Goal: Information Seeking & Learning: Learn about a topic

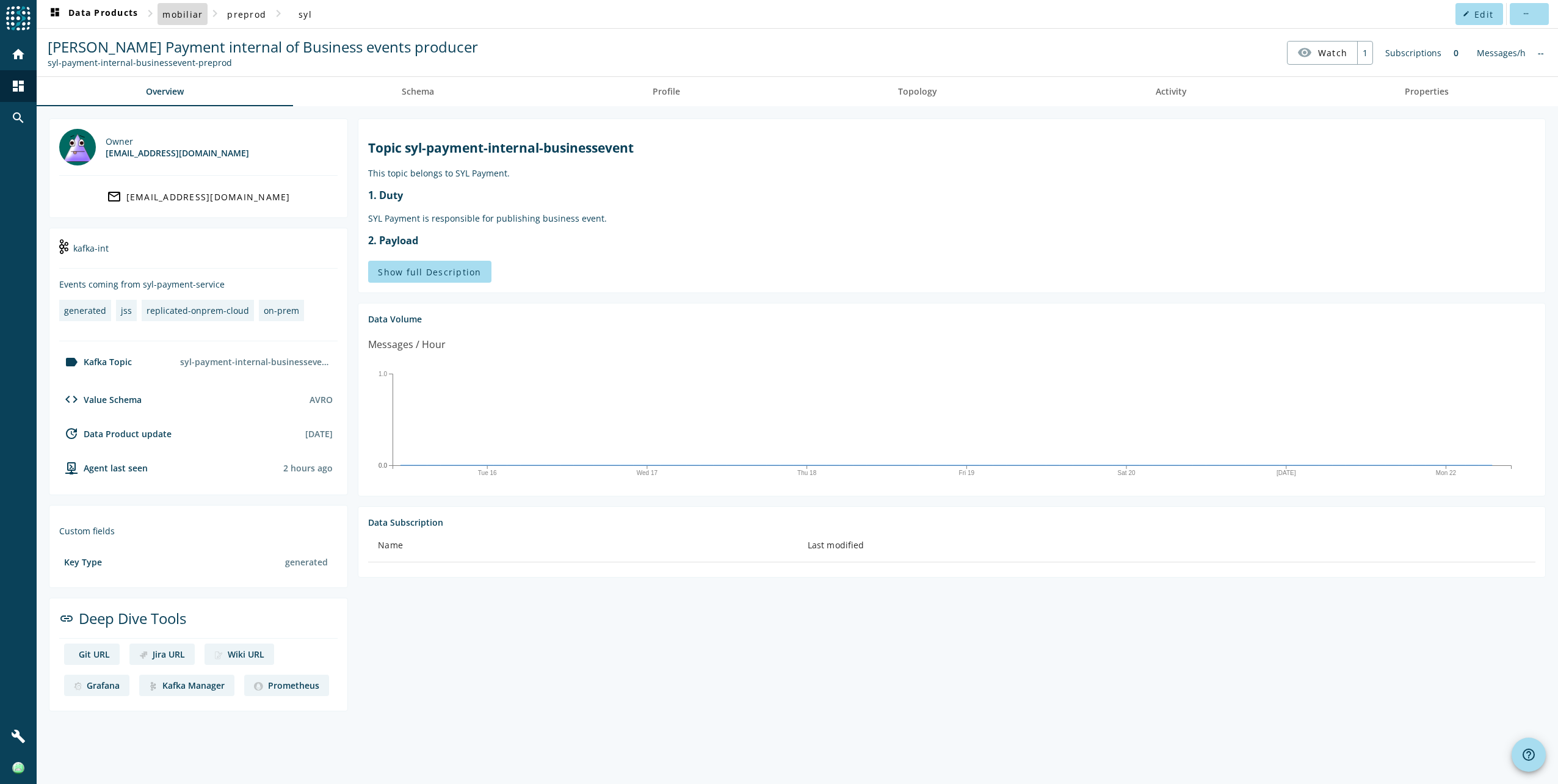
click at [179, 15] on span "mobiliar" at bounding box center [182, 15] width 40 height 12
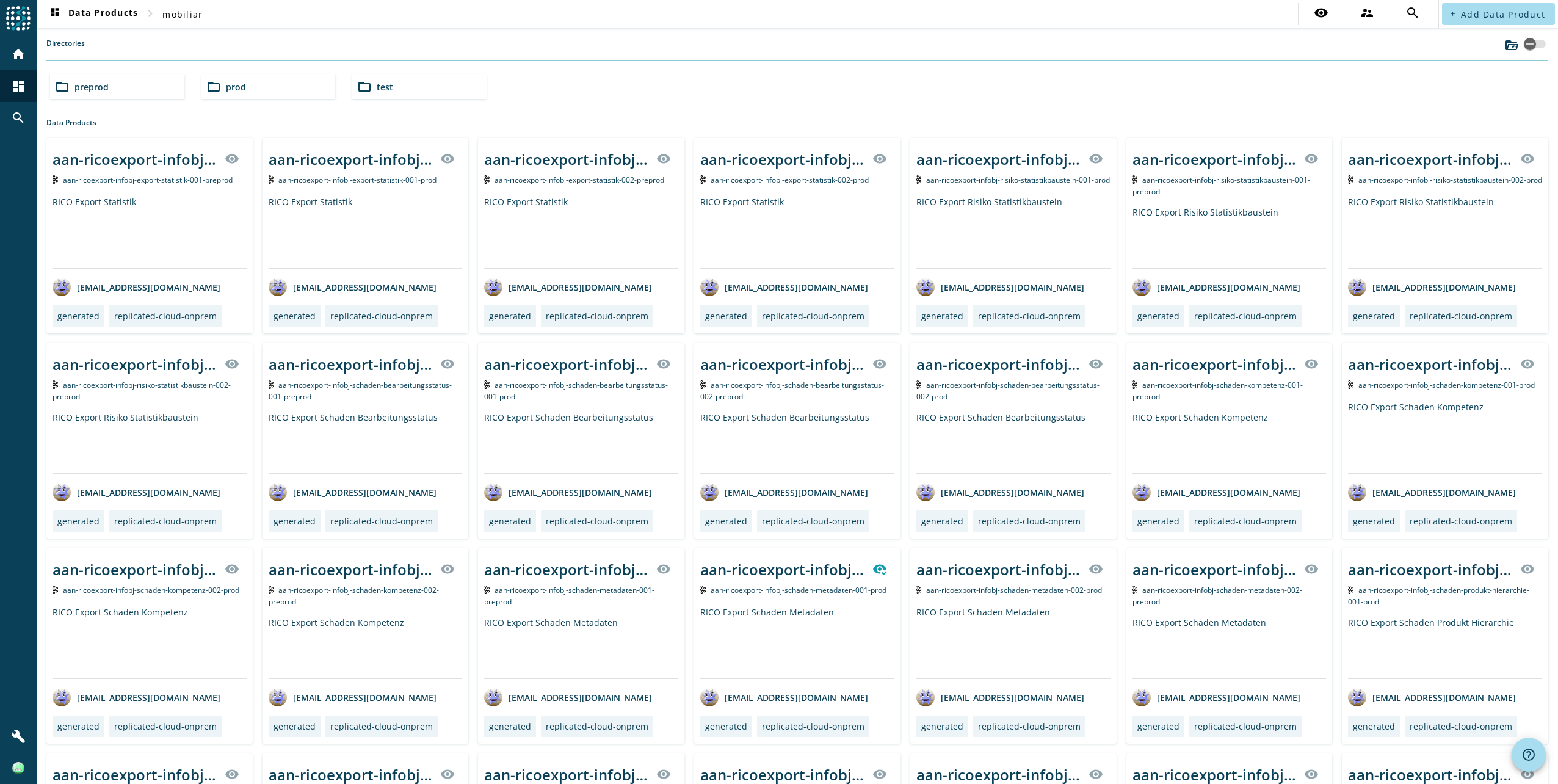
click at [295, 94] on div "folder_open prod" at bounding box center [268, 86] width 135 height 24
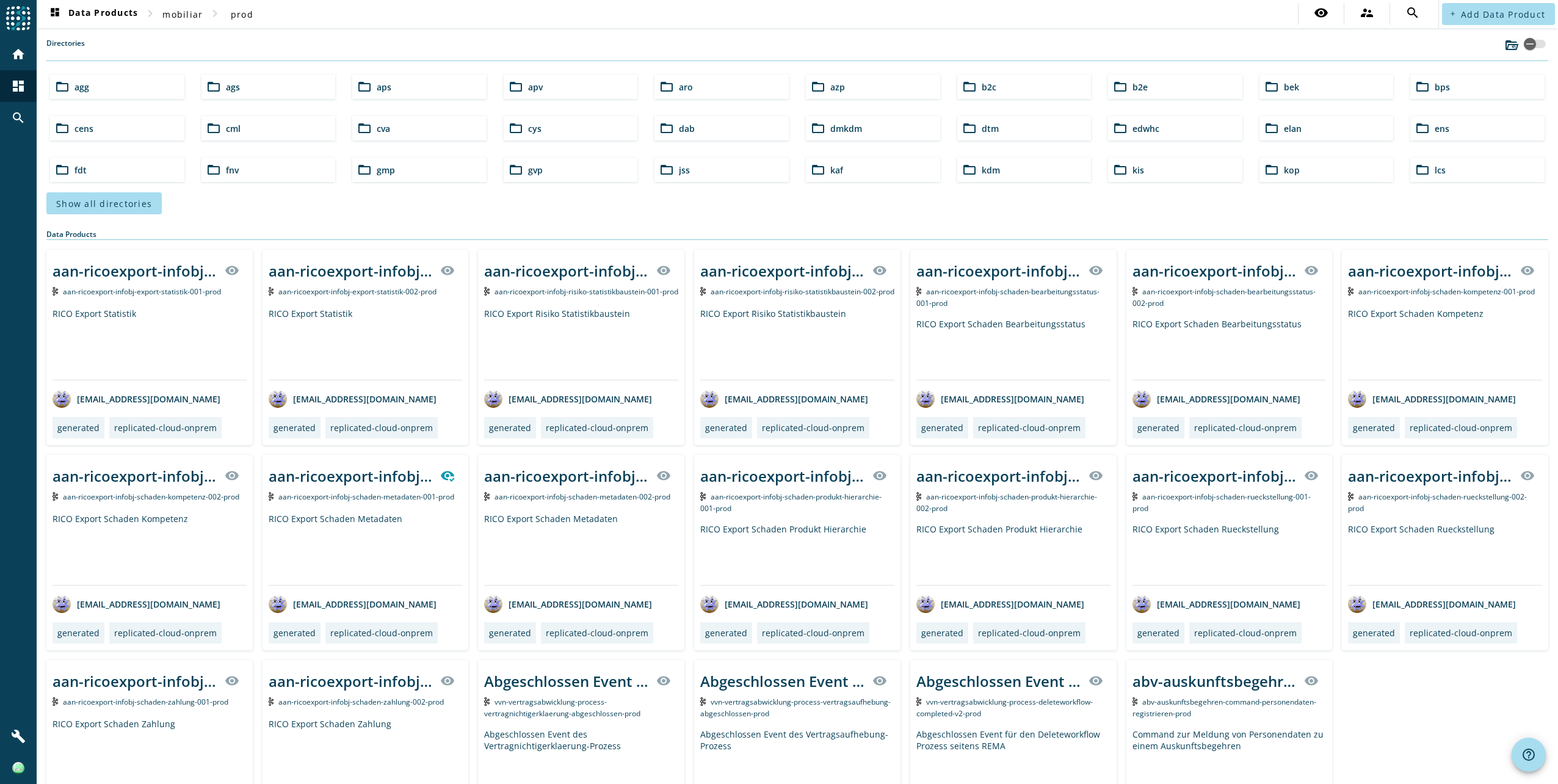
click at [129, 205] on span "Show all directories" at bounding box center [104, 203] width 96 height 12
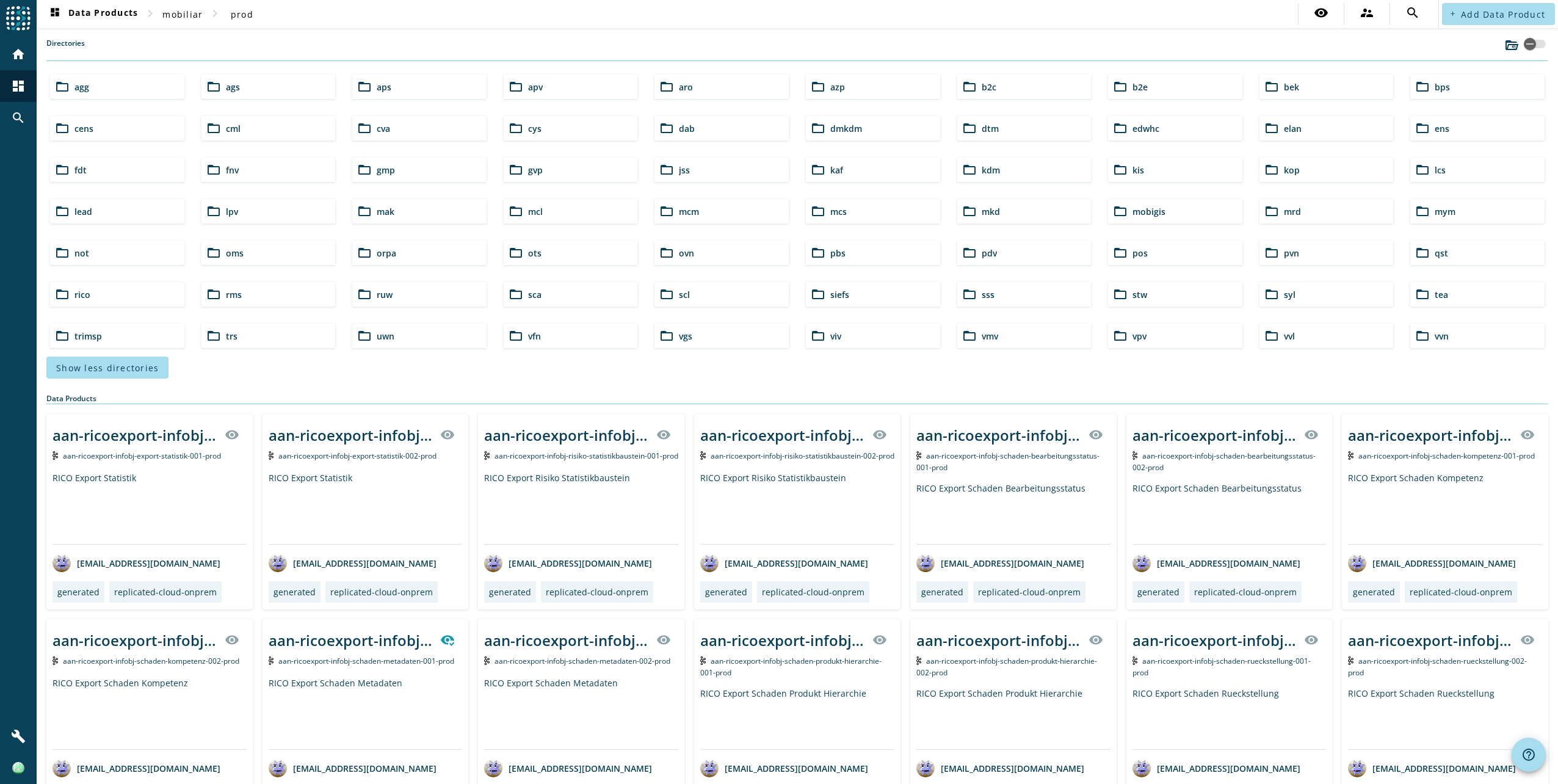
click at [1303, 298] on div "folder_open syl" at bounding box center [1327, 294] width 135 height 24
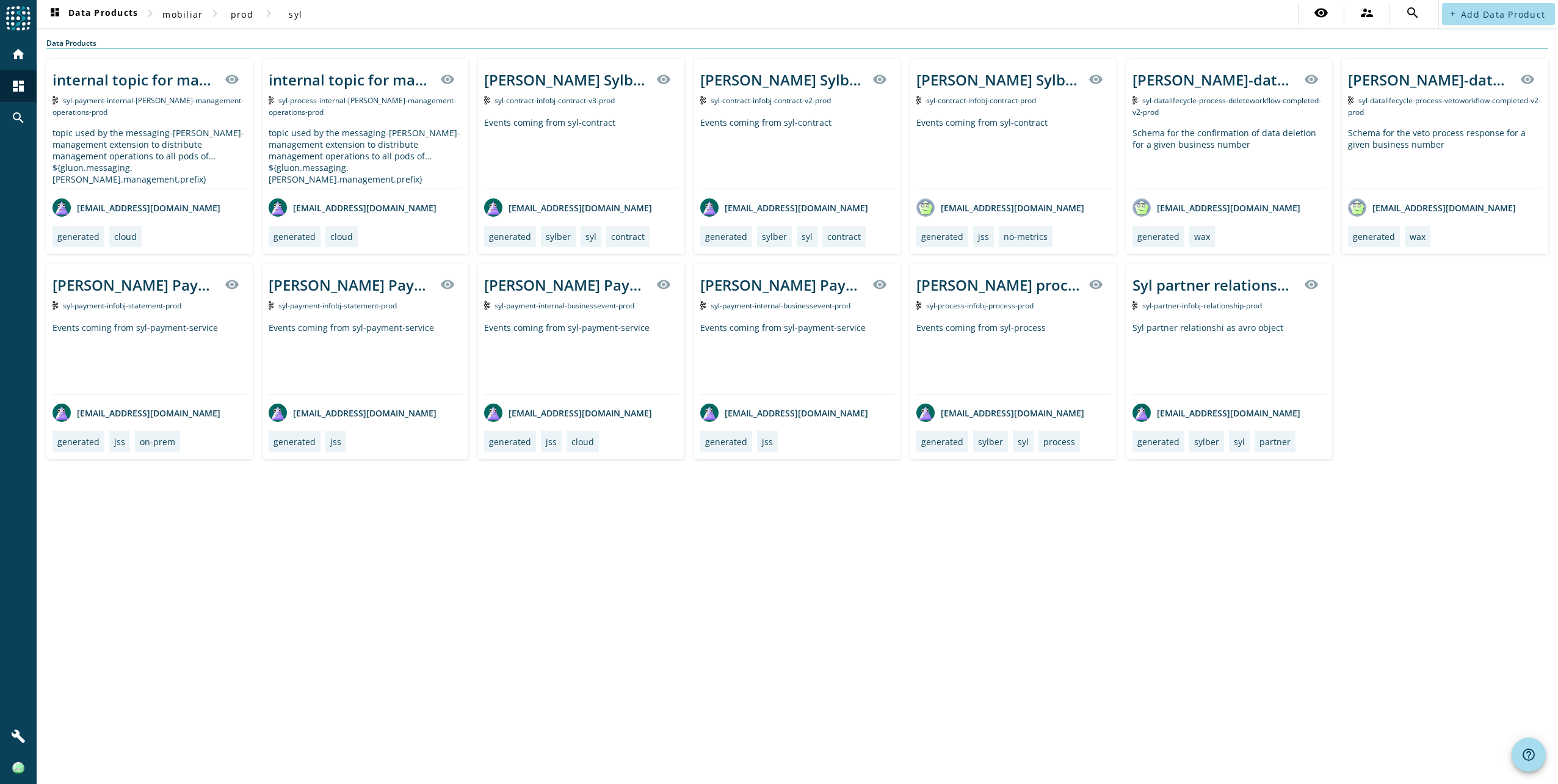
click at [386, 322] on div "Events coming from syl-payment-service" at bounding box center [365, 358] width 194 height 72
click at [394, 325] on div "Events coming from syl-payment-service" at bounding box center [365, 358] width 194 height 72
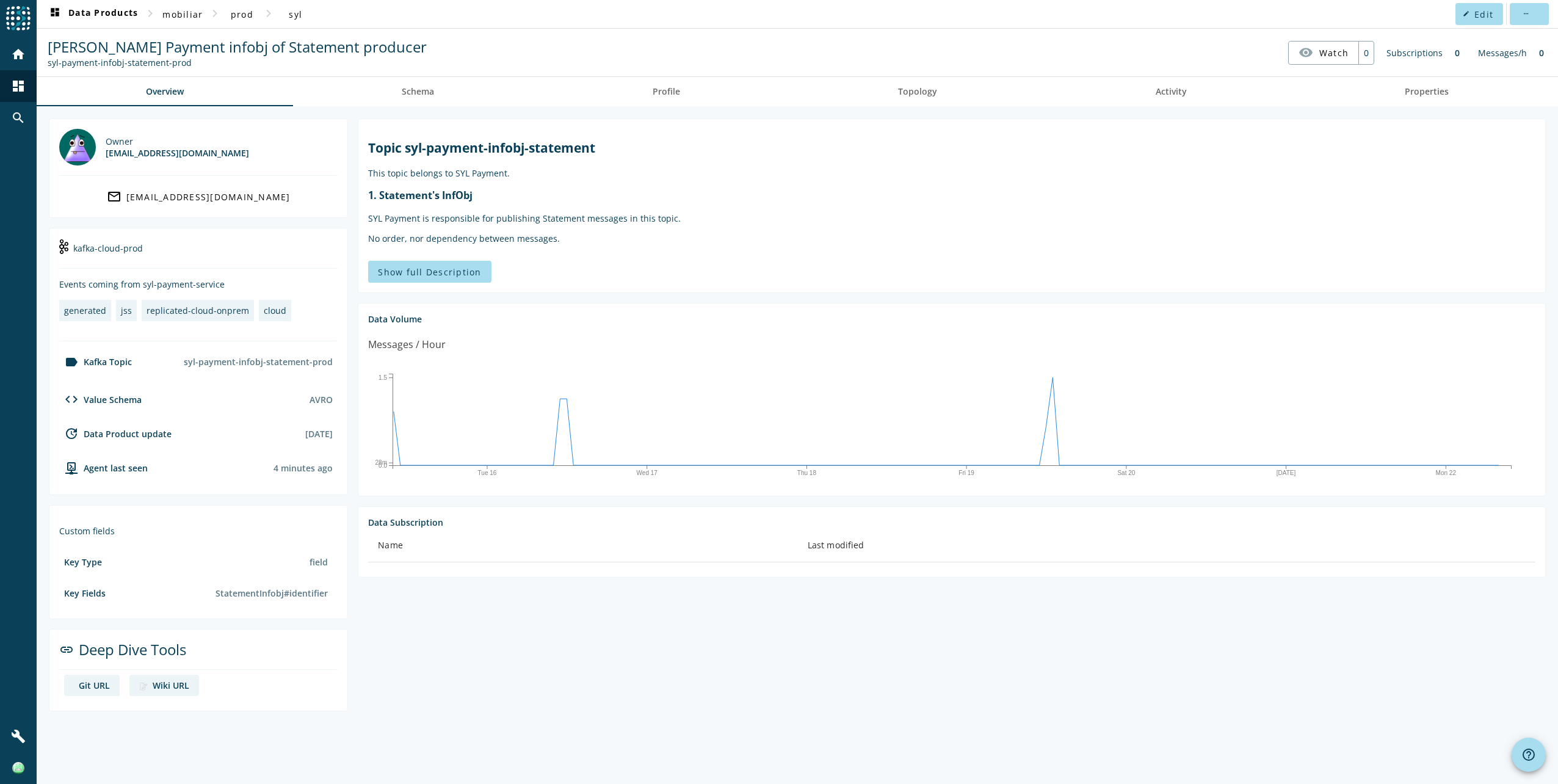
click at [552, 682] on section "Topic syl-payment-infobj-statement This topic belongs to SYL Payment. 1. Statem…" at bounding box center [947, 415] width 1198 height 593
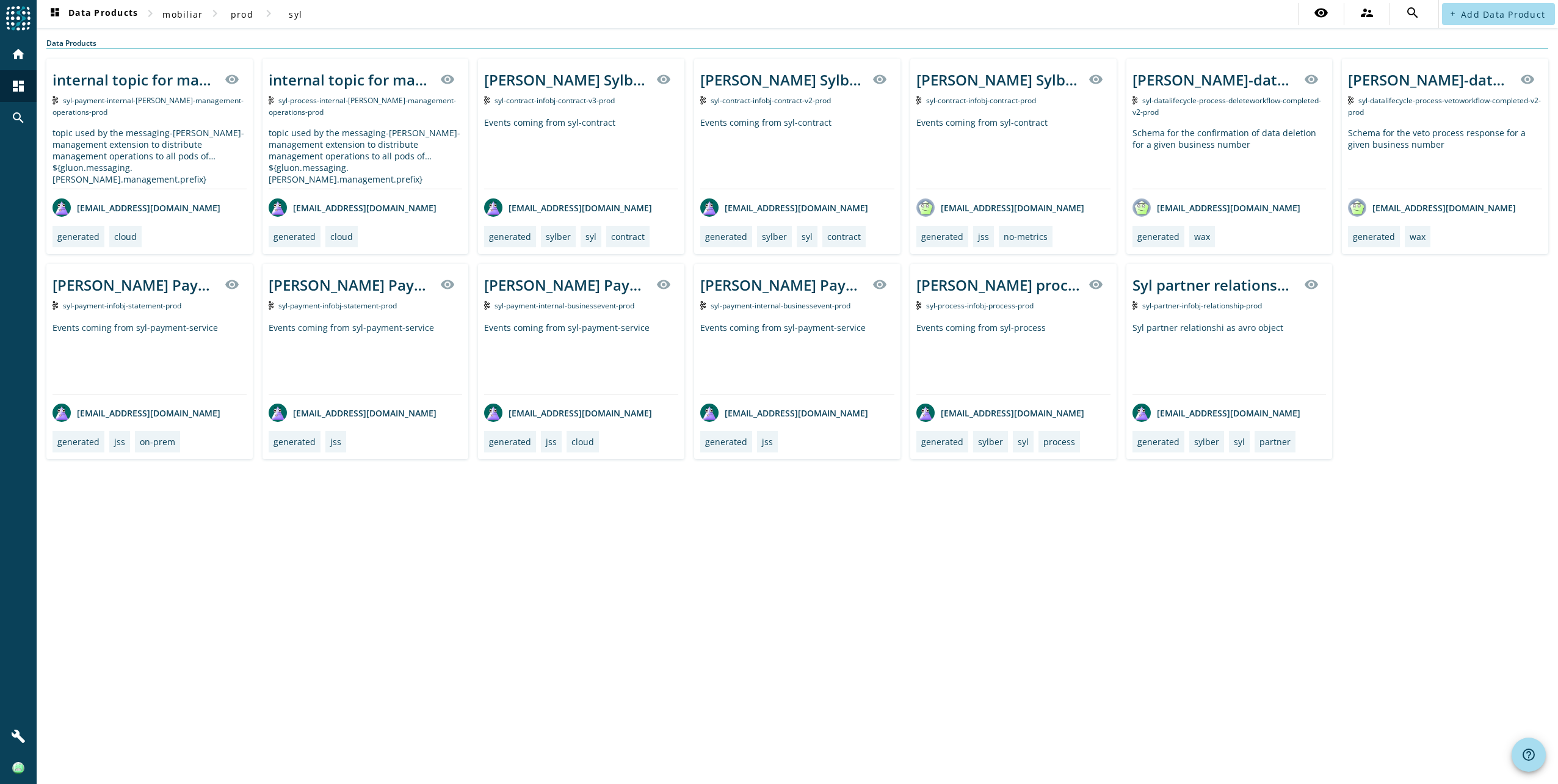
click at [786, 358] on div "Events coming from syl-payment-service" at bounding box center [797, 358] width 194 height 72
